Goal: Communication & Community: Participate in discussion

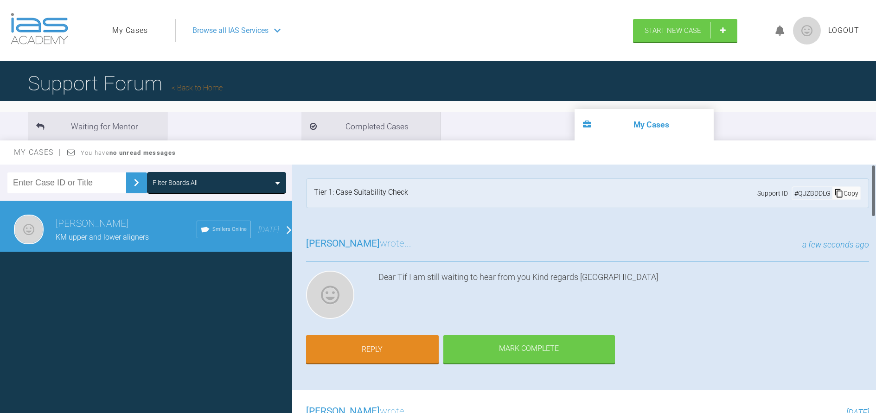
click at [92, 230] on h3 "[PERSON_NAME]" at bounding box center [126, 224] width 141 height 16
click at [115, 148] on div "My Cases You have no unread messages" at bounding box center [438, 153] width 876 height 24
click at [112, 155] on strong "no unread messages" at bounding box center [142, 152] width 66 height 7
click at [115, 128] on li "Waiting for Mentor" at bounding box center [97, 126] width 139 height 28
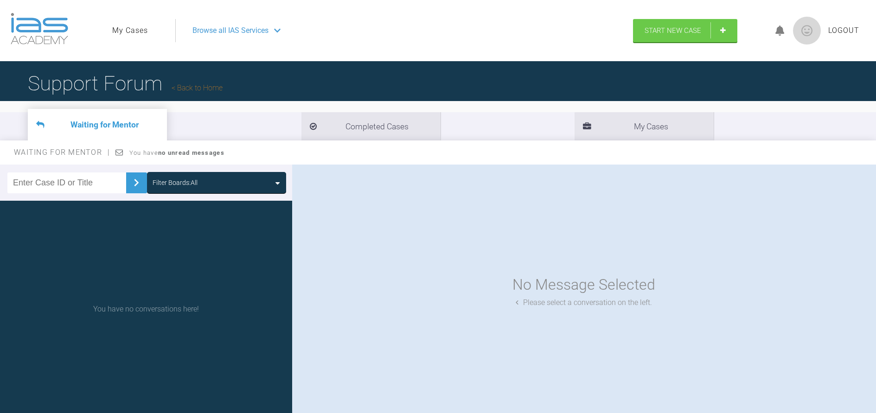
click at [842, 30] on span "Logout" at bounding box center [843, 31] width 31 height 12
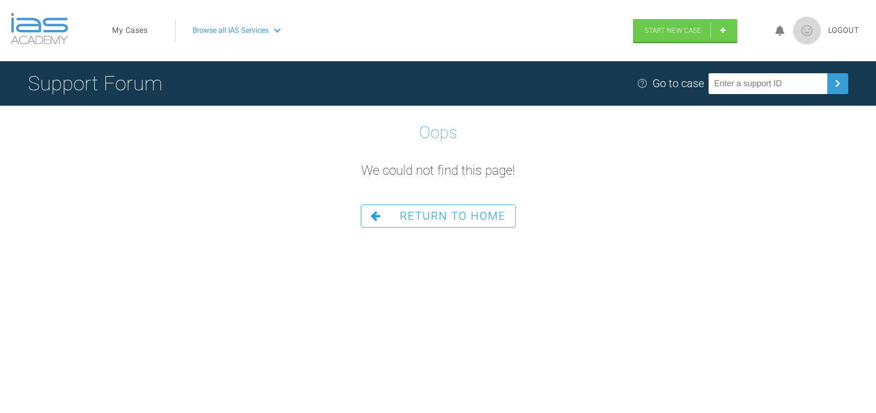
click at [462, 226] on link "Return To Home" at bounding box center [438, 216] width 155 height 23
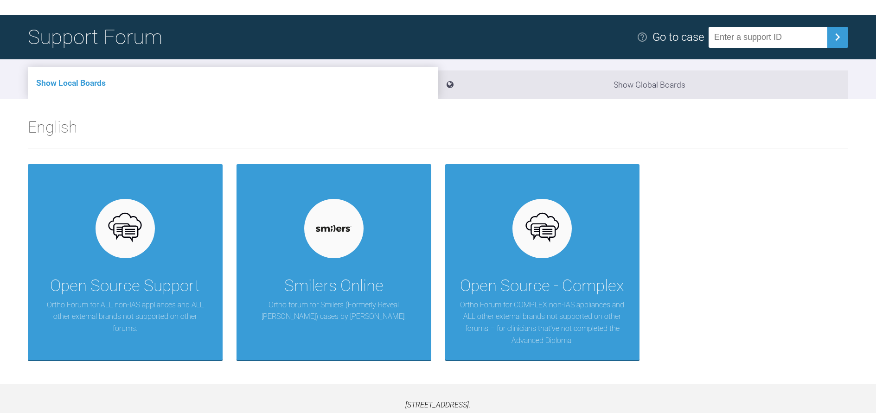
scroll to position [96, 0]
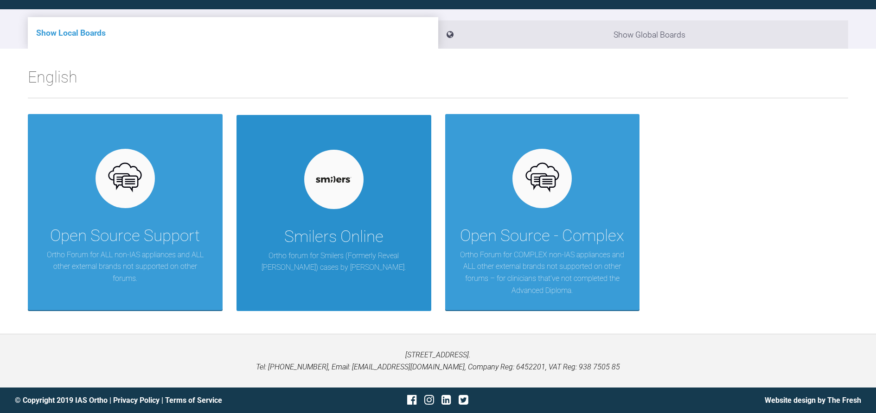
click at [383, 244] on div "Smilers Online" at bounding box center [333, 237] width 99 height 26
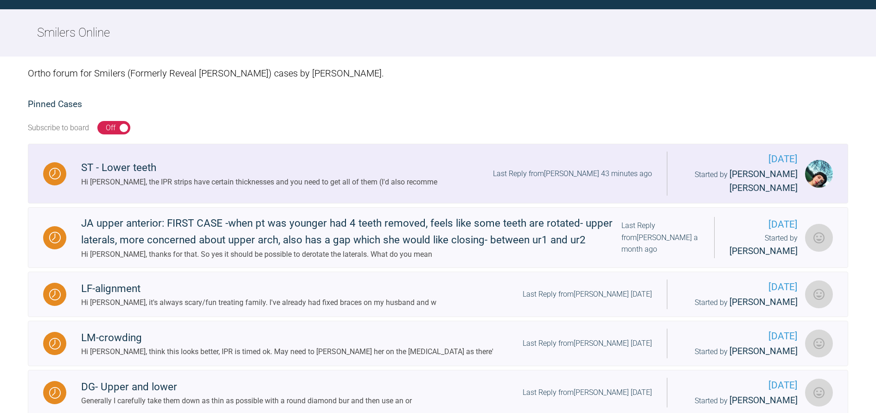
click at [268, 178] on div "Hi Jimena, the IPR strips have certain thicknesses and you need to get all of t…" at bounding box center [259, 182] width 356 height 12
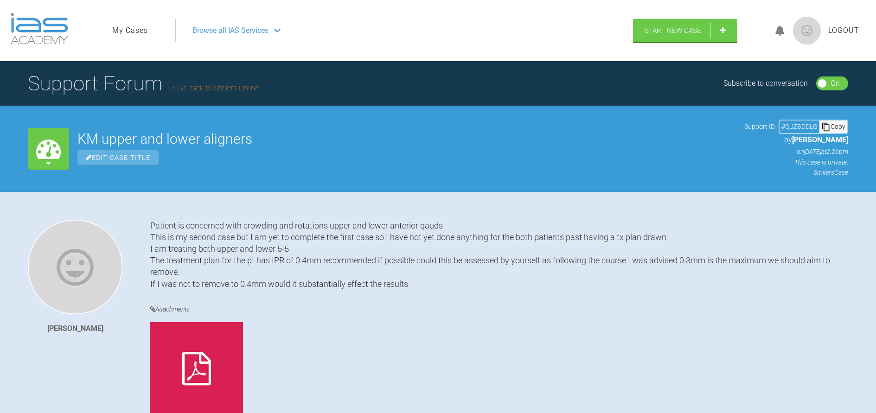
click at [207, 86] on link "Go back to Smilers Online" at bounding box center [215, 87] width 87 height 9
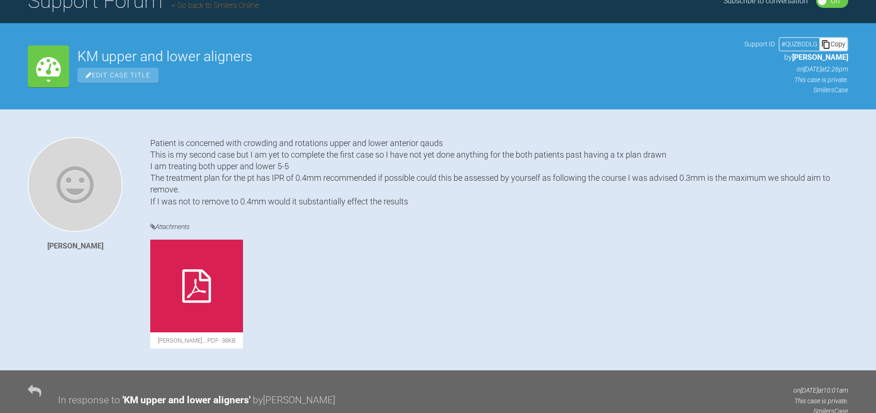
scroll to position [46, 0]
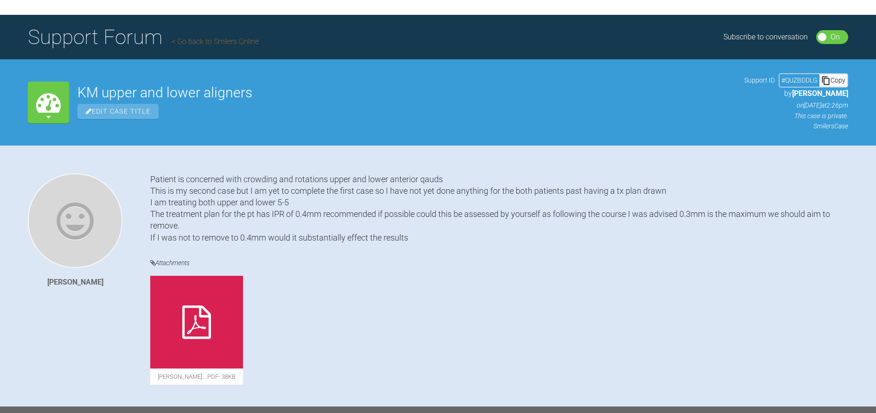
click at [203, 337] on icon at bounding box center [196, 322] width 29 height 33
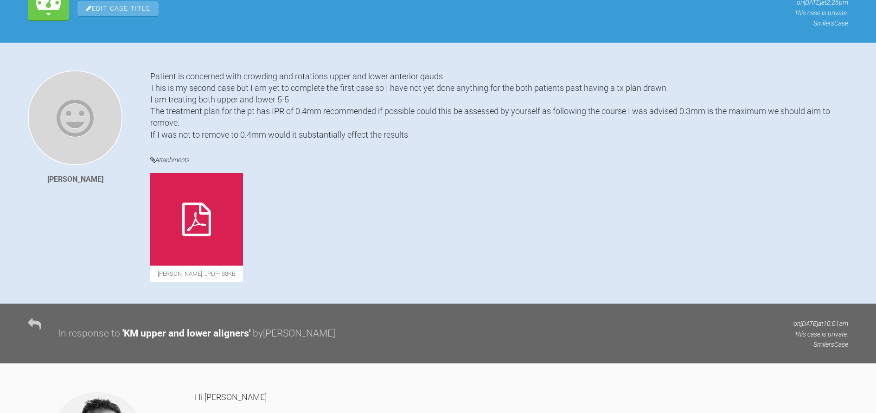
scroll to position [0, 0]
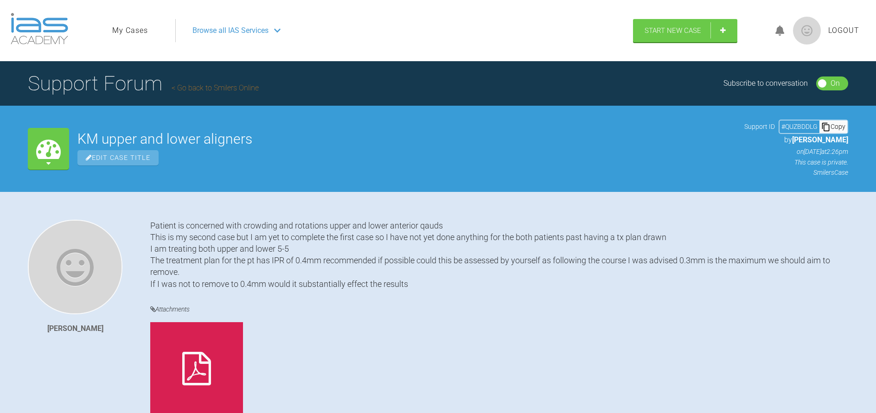
click at [141, 25] on link "My Cases" at bounding box center [130, 31] width 36 height 12
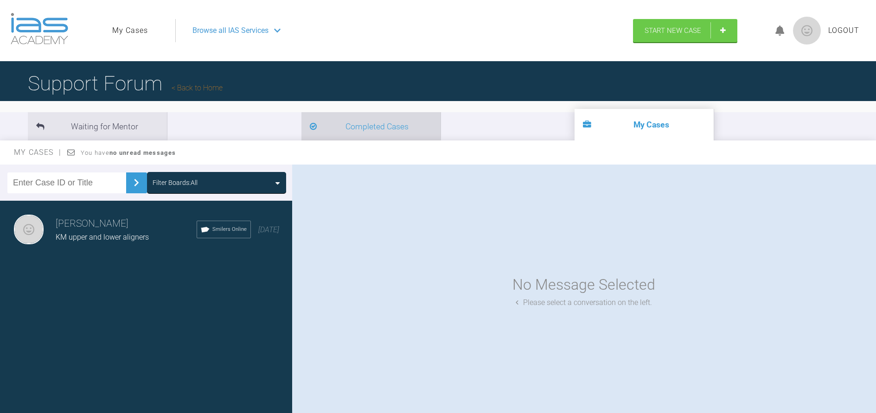
click at [301, 124] on li "Completed Cases" at bounding box center [370, 126] width 139 height 28
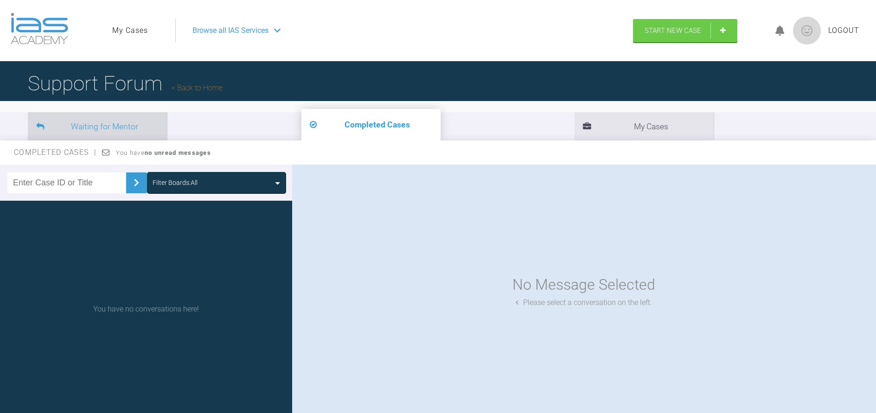
click at [88, 133] on li "Waiting for Mentor" at bounding box center [97, 126] width 139 height 28
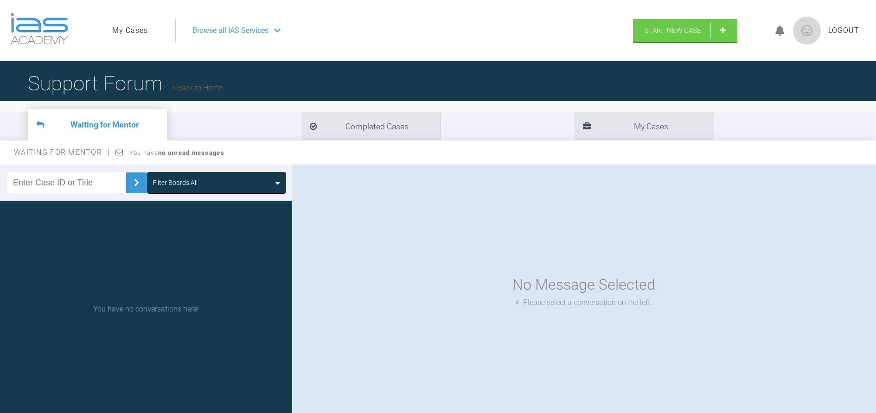
click at [129, 180] on img at bounding box center [136, 182] width 15 height 15
click at [65, 188] on input "text" at bounding box center [66, 183] width 119 height 21
click at [435, 205] on div "No Message Selected Please select a conversation on the left." at bounding box center [584, 291] width 584 height 253
click at [159, 157] on div "Waiting for Mentor You have no unread messages" at bounding box center [438, 153] width 876 height 24
click at [201, 87] on link "Back to Home" at bounding box center [197, 87] width 51 height 9
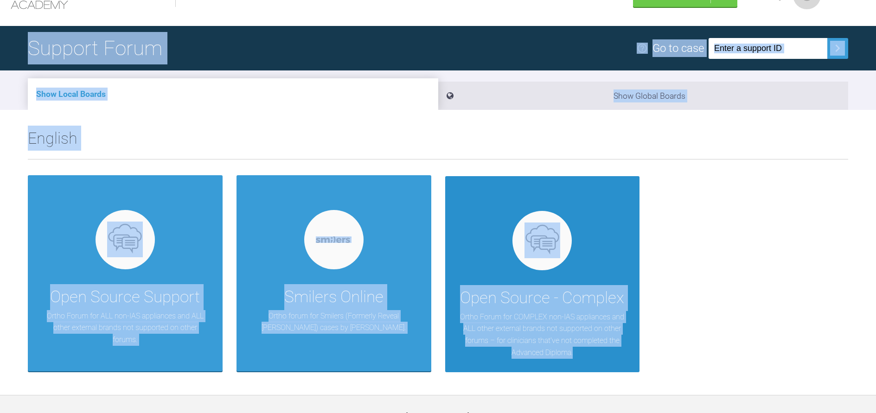
scroll to position [96, 0]
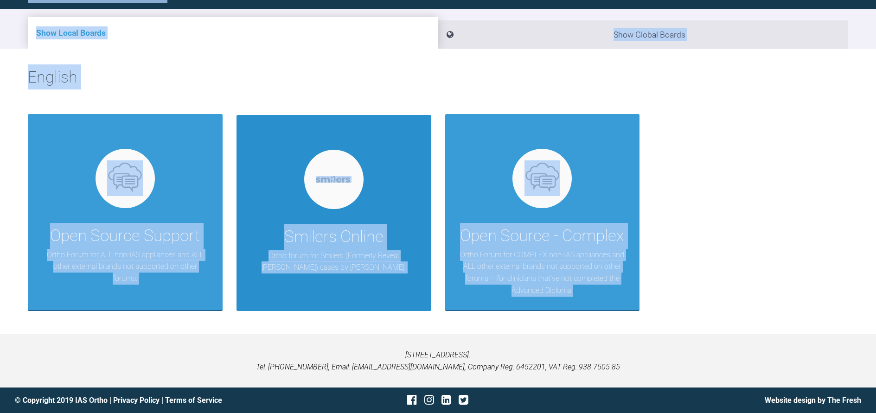
click at [380, 204] on div "Smilers Online Ortho forum for Smilers (Formerly Reveal Aligner) cases by [PERS…" at bounding box center [333, 213] width 195 height 196
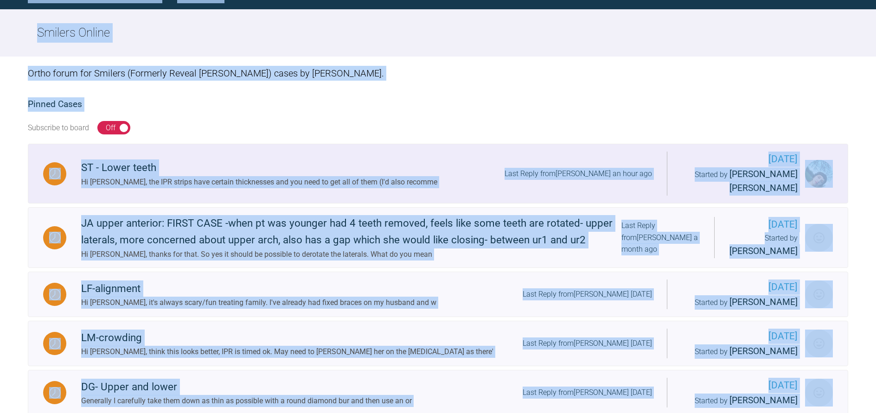
click at [327, 185] on div "Hi [PERSON_NAME], the IPR strips have certain thicknesses and you need to get a…" at bounding box center [259, 182] width 356 height 12
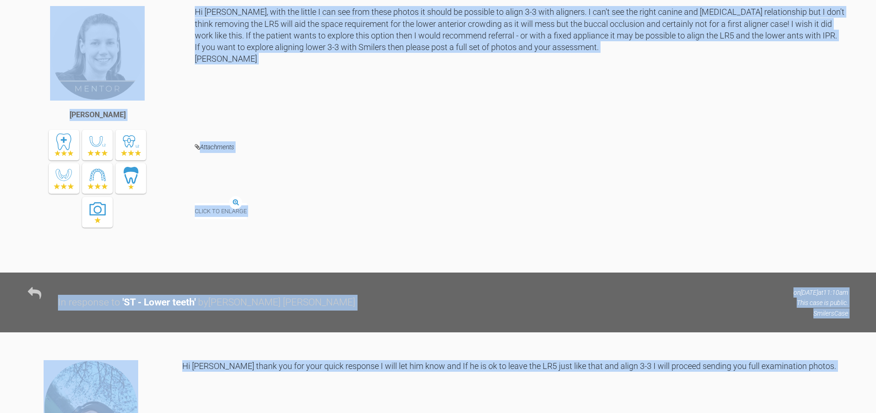
scroll to position [467, 0]
click at [211, 198] on img at bounding box center [229, 197] width 68 height 12
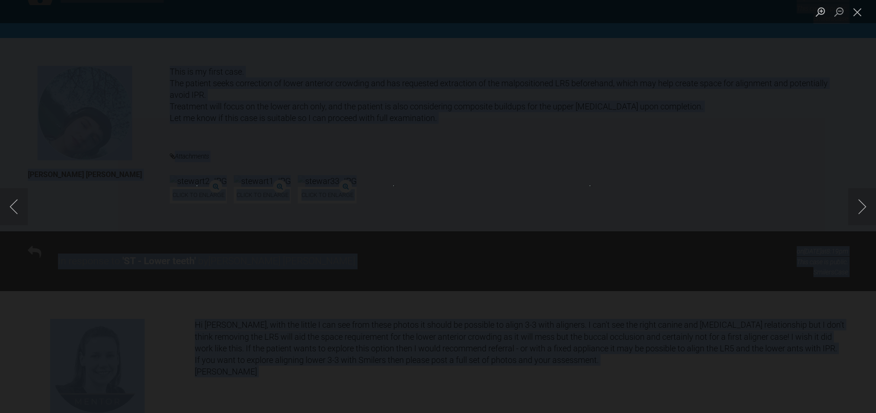
scroll to position [143, 0]
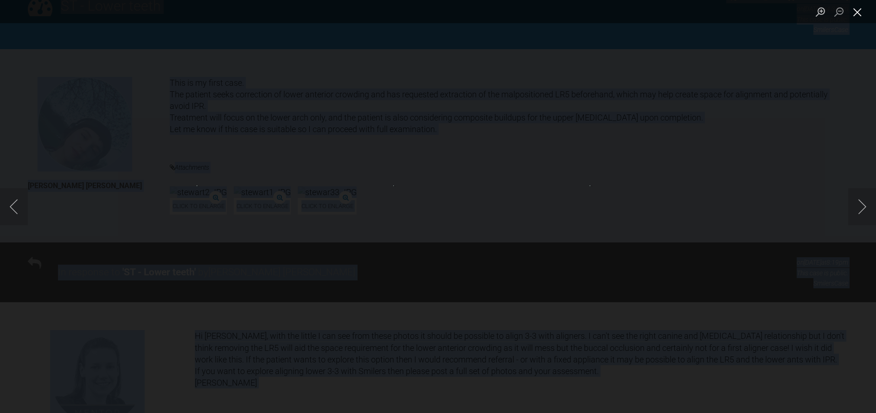
click at [856, 14] on button "Close lightbox" at bounding box center [857, 12] width 19 height 16
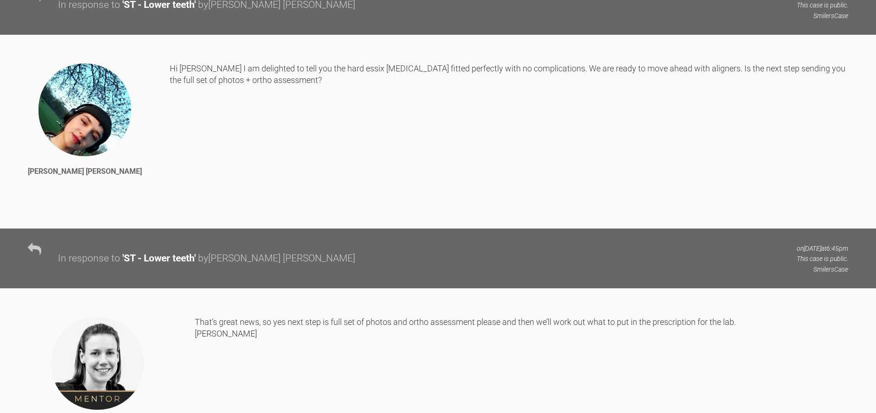
scroll to position [2601, 0]
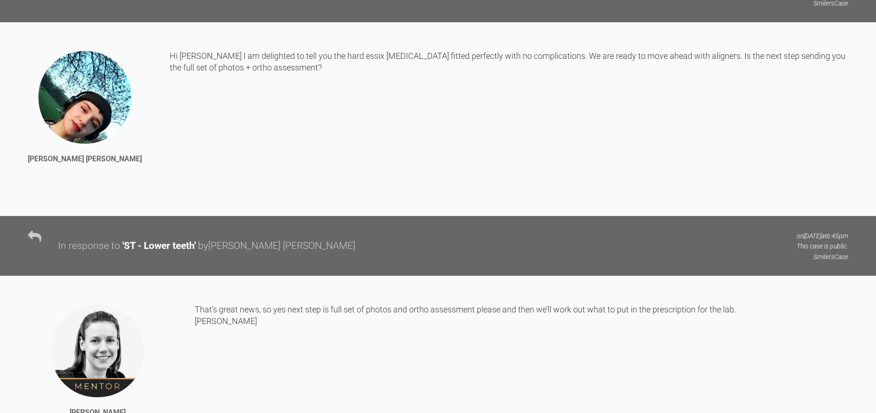
drag, startPoint x: 497, startPoint y: 193, endPoint x: 372, endPoint y: 141, distance: 135.1
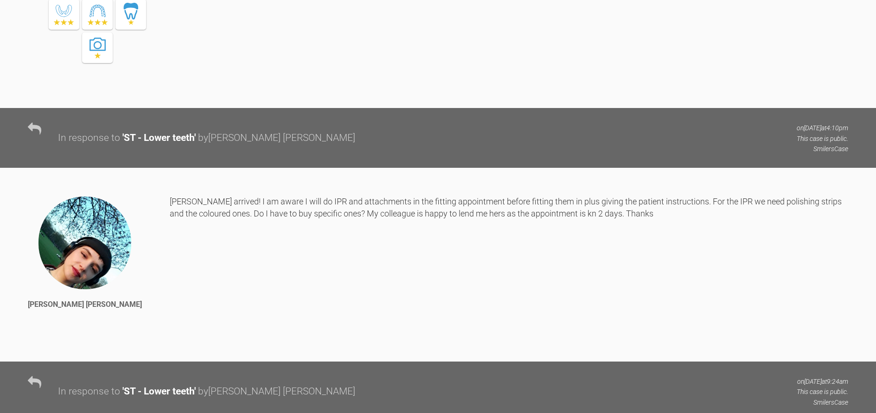
scroll to position [9139, 0]
